Goal: Information Seeking & Learning: Find contact information

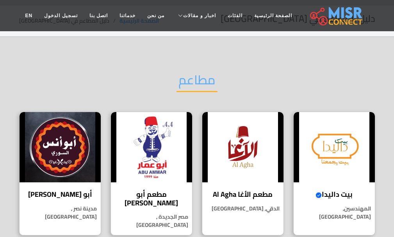
scroll to position [39, 0]
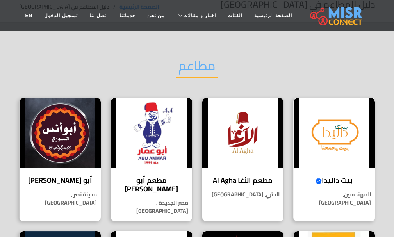
click at [345, 181] on h4 "بيت داليدا Verified account" at bounding box center [335, 180] width 70 height 9
click at [137, 148] on img at bounding box center [151, 133] width 81 height 70
click at [62, 141] on img at bounding box center [60, 133] width 81 height 70
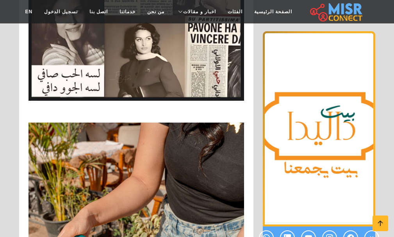
scroll to position [1367, 0]
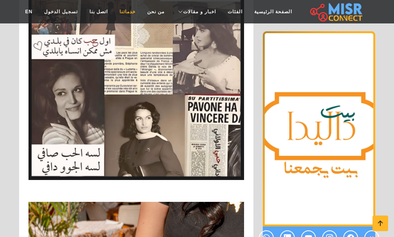
click at [138, 11] on link "خدماتنا" at bounding box center [128, 11] width 28 height 15
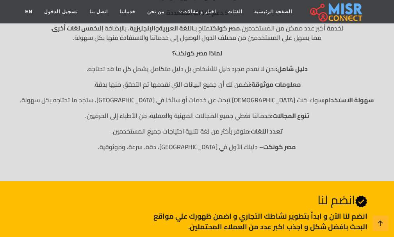
scroll to position [352, 0]
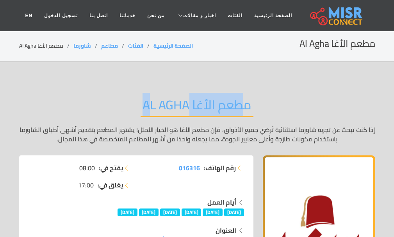
drag, startPoint x: 250, startPoint y: 108, endPoint x: 189, endPoint y: 111, distance: 60.2
click at [189, 111] on h2 "مطعم الأغا Al Agha" at bounding box center [197, 107] width 113 height 20
copy h2 "مطعم الأغا"
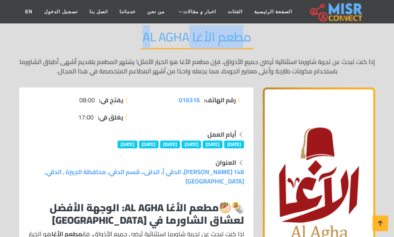
scroll to position [39, 0]
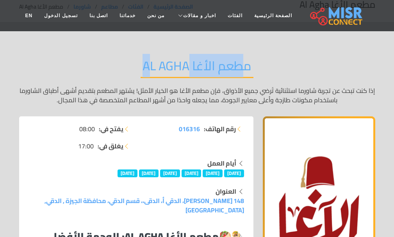
copy h2 "مطعم الأغا"
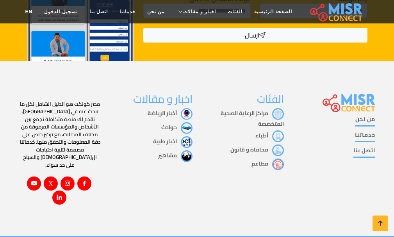
scroll to position [959, 0]
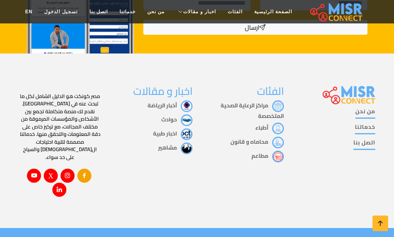
click at [88, 172] on icon at bounding box center [84, 175] width 7 height 7
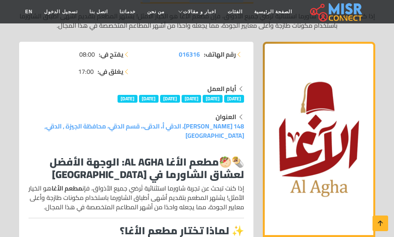
scroll to position [117, 0]
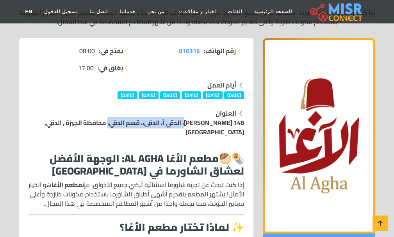
drag, startPoint x: 248, startPoint y: 120, endPoint x: 160, endPoint y: 125, distance: 88.4
click at [160, 125] on div "العنوان 148 محمد فهيم، الدقي أ، الدقى،، قسم الدقي، محافظة الجيزة , الدقي, جيزة" at bounding box center [136, 123] width 225 height 28
copy link "148 محمد فهيم، الدقي أ، الدقى"
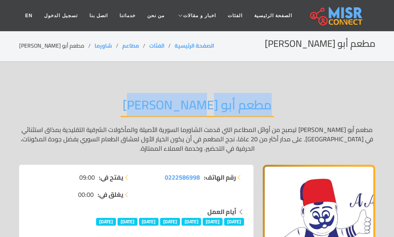
drag, startPoint x: 260, startPoint y: 111, endPoint x: 137, endPoint y: 111, distance: 123.4
click at [137, 111] on div "مطعم أبو [PERSON_NAME] مطعم أبو [PERSON_NAME] ليصبح من أوائل المطاعم التي قدمت …" at bounding box center [197, 125] width 356 height 79
copy h2 "مطعم أبو [PERSON_NAME]"
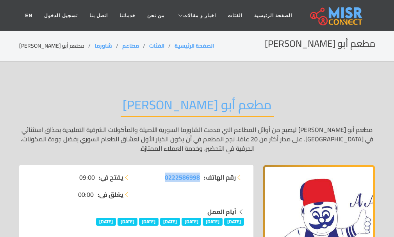
drag, startPoint x: 153, startPoint y: 175, endPoint x: 200, endPoint y: 186, distance: 48.6
click at [200, 186] on div "رقم الهاتف: 0222586998" at bounding box center [192, 190] width 113 height 34
copy span "0222586998"
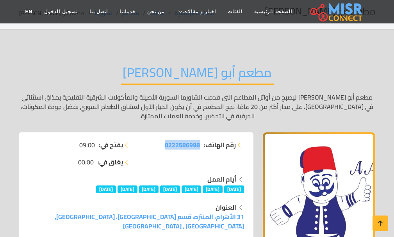
scroll to position [78, 0]
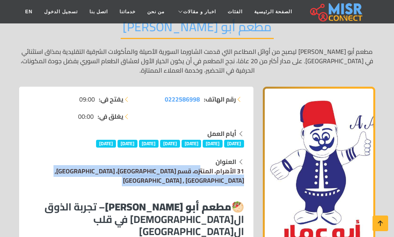
drag, startPoint x: 247, startPoint y: 171, endPoint x: 147, endPoint y: 170, distance: 100.0
click at [146, 171] on div "العنوان 31 الأهرام، المنتزه، قسم مصر الجديدة، محافظة القاهرة, مصر الجديدة , الق…" at bounding box center [136, 171] width 225 height 28
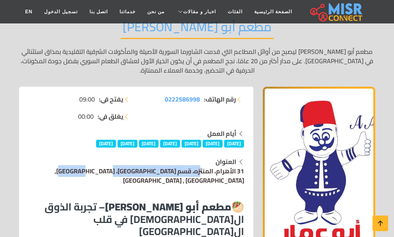
copy link "31 الأهرام، المنتزه، قسم مصر الجديد"
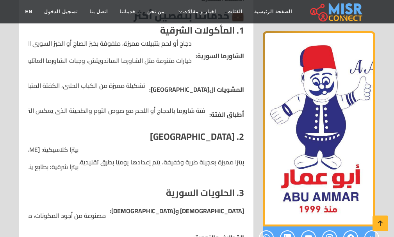
scroll to position [313, 0]
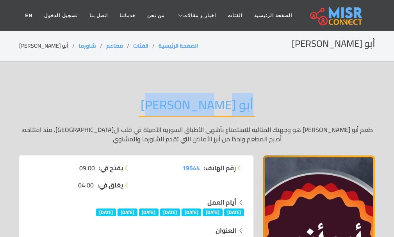
click at [146, 100] on div "أبو أنس السوري طعم أبو أنس السوري هو وجهتك المثالية للاستمتاع بأشهى الأطباق الس…" at bounding box center [197, 121] width 356 height 70
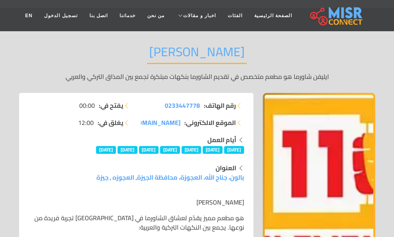
scroll to position [39, 0]
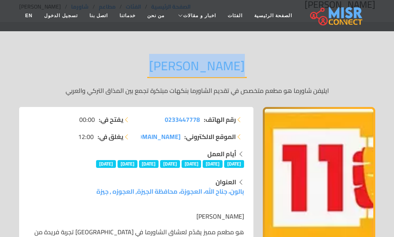
drag, startPoint x: 241, startPoint y: 62, endPoint x: 144, endPoint y: 60, distance: 96.9
click at [144, 60] on div "ايليفن شاورما ايليفن شاورما هو مطعم متخصص في تقديم الشاورما بنكهات مبتكرة تجمع …" at bounding box center [197, 76] width 356 height 61
copy h2 "[PERSON_NAME]"
drag, startPoint x: 161, startPoint y: 117, endPoint x: 202, endPoint y: 120, distance: 40.3
click at [201, 120] on li "رقم الهاتف: 0233447778" at bounding box center [192, 119] width 103 height 9
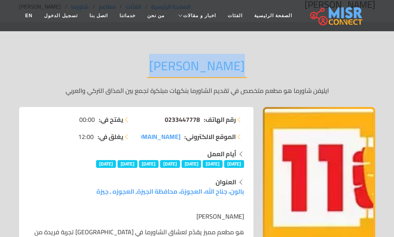
copy li "رقم الهاتف: 0233447778"
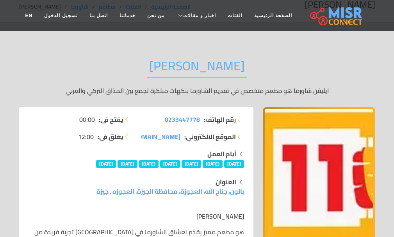
click at [157, 129] on ul "رقم الهاتف: 0233447778 الموقع الالكتروني: elevenshawerma.com/" at bounding box center [192, 128] width 103 height 27
drag, startPoint x: 159, startPoint y: 120, endPoint x: 202, endPoint y: 122, distance: 43.0
click at [202, 122] on li "رقم الهاتف: 0233447778" at bounding box center [192, 119] width 103 height 9
copy li "رقم الهاتف: 0233447778"
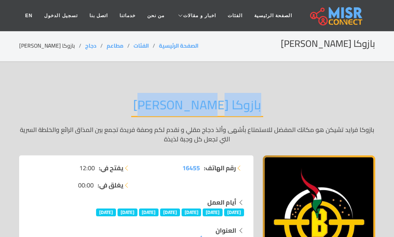
drag, startPoint x: 246, startPoint y: 100, endPoint x: 153, endPoint y: 106, distance: 93.5
click at [153, 106] on div "بازوكا فرايد تشيكن بازوكا فرايد تشيكن هو مكانك المفضل للاستمتاع بأشهى وألذ دجاج…" at bounding box center [197, 121] width 356 height 70
copy h2 "بازوكا فرايد تشيكن"
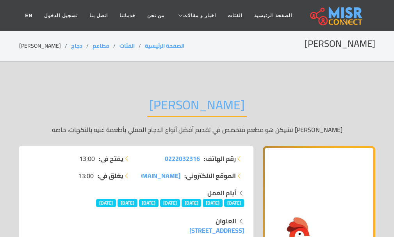
drag, startPoint x: 250, startPoint y: 107, endPoint x: 135, endPoint y: 104, distance: 114.9
click at [135, 104] on div "[PERSON_NAME] [PERSON_NAME] تشيكن هو مطعم متخصص في تقديم أفضل أنواع الدجاج المق…" at bounding box center [197, 116] width 356 height 61
click at [135, 104] on div "فريسكو فرايد تشيكن فريسكو فرايد تشيكن هو مطعم متخصص في تقديم أفضل أنواع الدجاج …" at bounding box center [197, 116] width 356 height 61
click at [163, 106] on h2 "فريسكو فرايد تشيكن" at bounding box center [197, 107] width 100 height 20
click at [164, 106] on h2 "فريسكو فرايد تشيكن" at bounding box center [197, 107] width 100 height 20
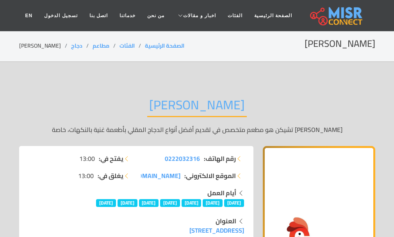
click at [164, 106] on h2 "فريسكو فرايد تشيكن" at bounding box center [197, 107] width 100 height 20
click at [167, 104] on h2 "فريسكو فرايد تشيكن" at bounding box center [197, 107] width 100 height 20
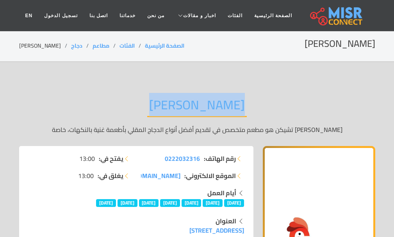
click at [167, 104] on h2 "فريسكو فرايد تشيكن" at bounding box center [197, 107] width 100 height 20
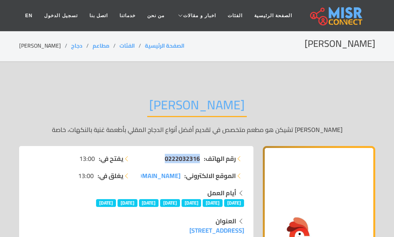
drag, startPoint x: 162, startPoint y: 159, endPoint x: 198, endPoint y: 163, distance: 36.9
click at [198, 163] on li "رقم الهاتف: 0222032316" at bounding box center [192, 158] width 103 height 9
copy span "0222032316"
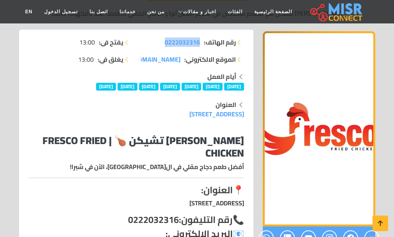
scroll to position [117, 0]
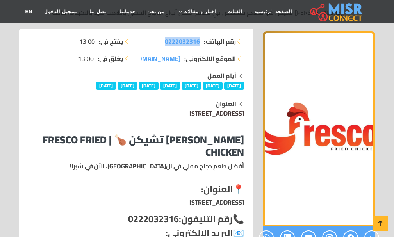
drag, startPoint x: 246, startPoint y: 113, endPoint x: 180, endPoint y: 114, distance: 65.6
click at [180, 114] on div "العنوان 9 شارع شيكولاني، شبرا، القاهرة، مصر, شبرا, القاهرة" at bounding box center [136, 108] width 225 height 19
copy link "9 شارع شيكولاني، شبرا"
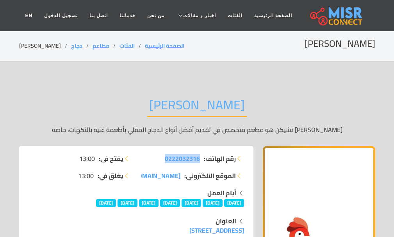
scroll to position [78, 0]
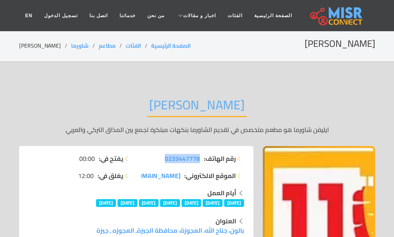
drag, startPoint x: 158, startPoint y: 161, endPoint x: 201, endPoint y: 162, distance: 43.0
click at [201, 162] on li "رقم الهاتف: 0233447778" at bounding box center [192, 158] width 103 height 9
copy span "0233447778"
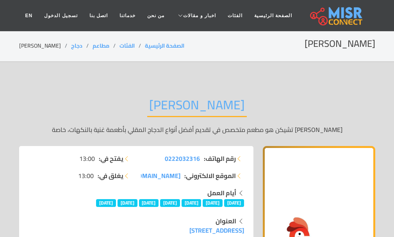
drag, startPoint x: 250, startPoint y: 106, endPoint x: 116, endPoint y: 109, distance: 133.2
click at [116, 109] on div "[PERSON_NAME] [PERSON_NAME] تشيكن هو مطعم متخصص في تقديم أفضل أنواع الدجاج المق…" at bounding box center [197, 116] width 356 height 61
copy h2 "[PERSON_NAME]"
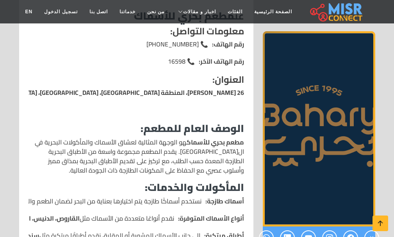
scroll to position [352, 0]
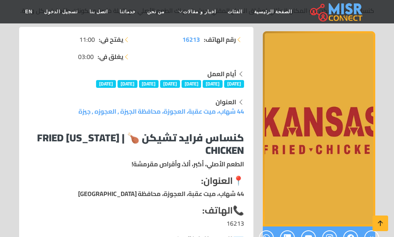
scroll to position [39, 0]
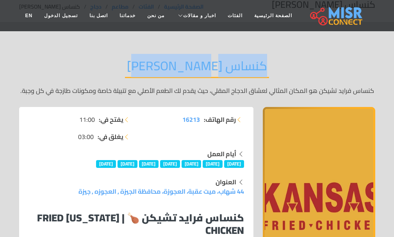
drag, startPoint x: 250, startPoint y: 70, endPoint x: 144, endPoint y: 72, distance: 106.7
click at [144, 72] on div "كنساس فرايد تشيكن كنساس فرايد تشيكن هو المكان المثالي لعشاق الدجاج المقلي، حيث …" at bounding box center [197, 76] width 356 height 61
copy h2 "كنساس [PERSON_NAME]"
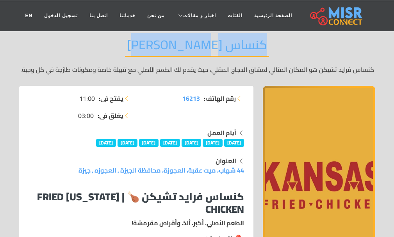
scroll to position [78, 0]
